Goal: Task Accomplishment & Management: Manage account settings

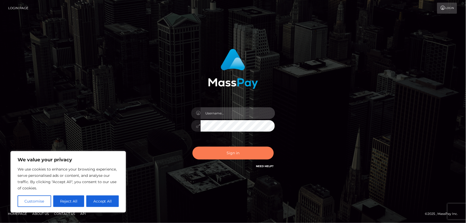
type input "MJSamelo"
click at [242, 156] on button "Sign in" at bounding box center [232, 153] width 81 height 13
type input "MJSamelo"
click at [226, 151] on button "Sign in" at bounding box center [232, 153] width 81 height 13
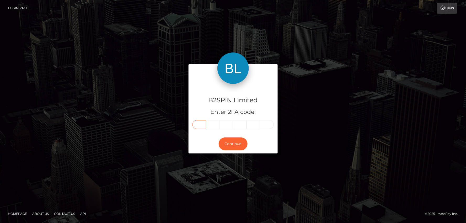
click at [200, 125] on input "text" at bounding box center [199, 124] width 14 height 9
type input "7"
type input "8"
type input "2"
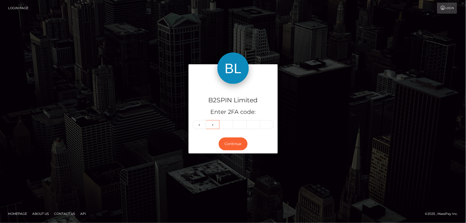
type input "9"
type input "6"
type input "7"
type input "9"
type input "0"
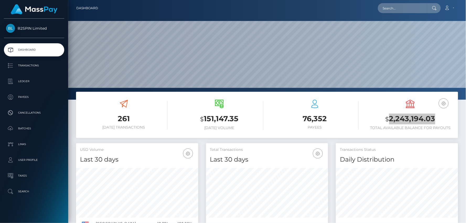
scroll to position [93, 122]
